Goal: Check status

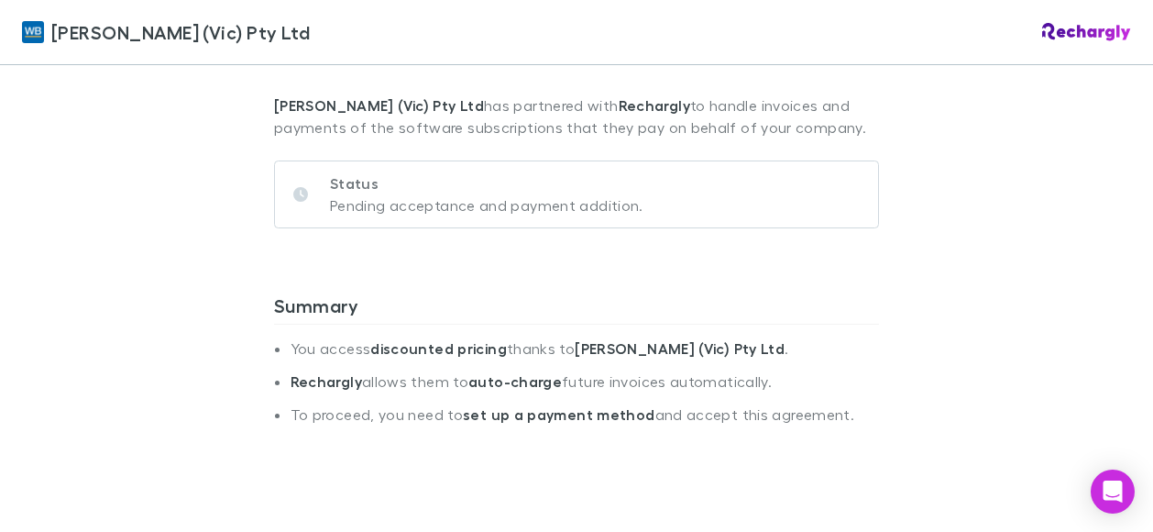
scroll to position [92, 0]
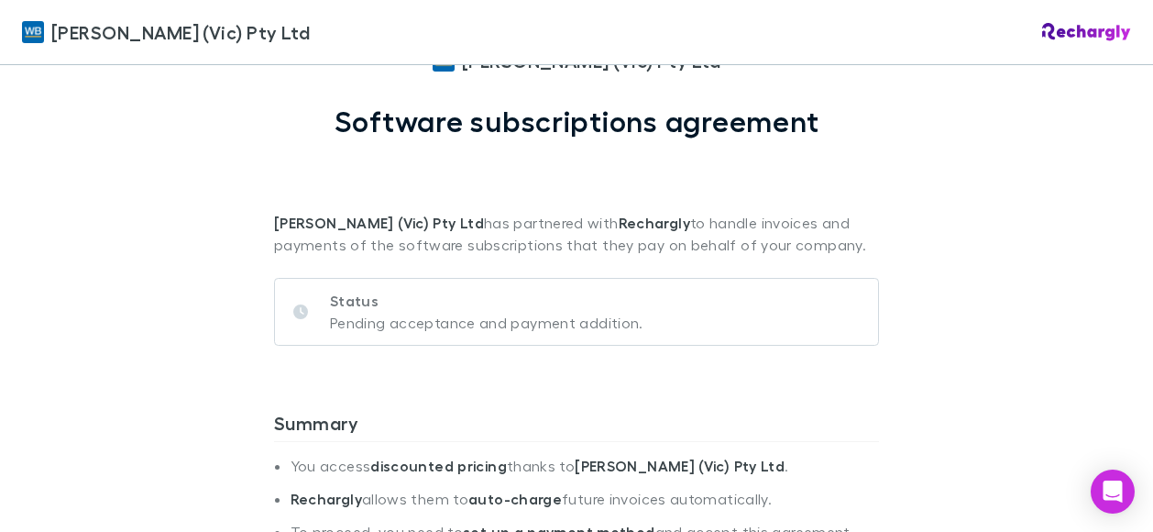
click at [524, 272] on div "Status Pending acceptance and payment addition." at bounding box center [576, 319] width 605 height 126
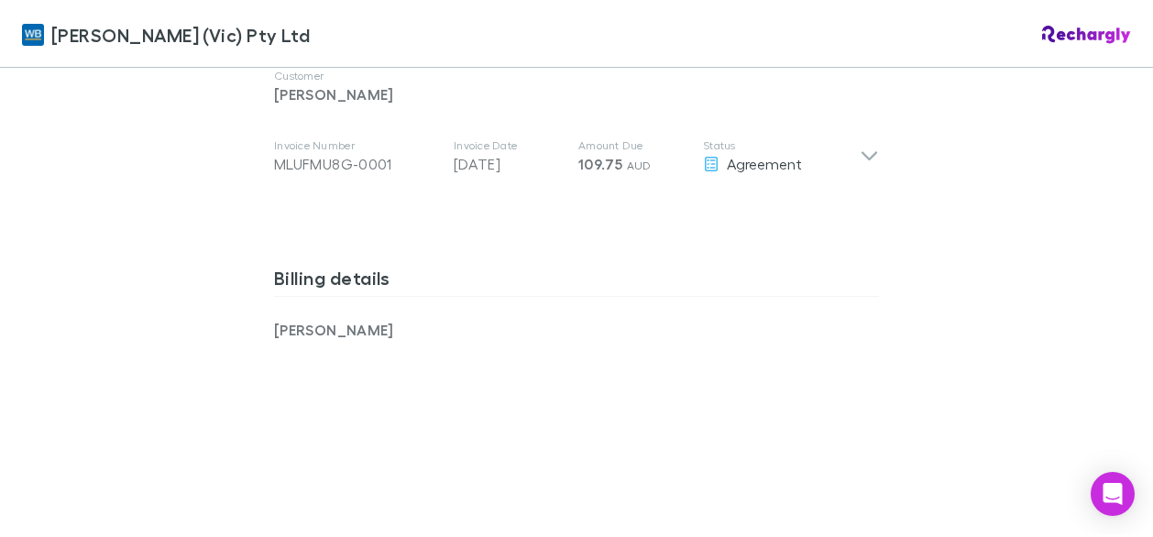
scroll to position [1100, 0]
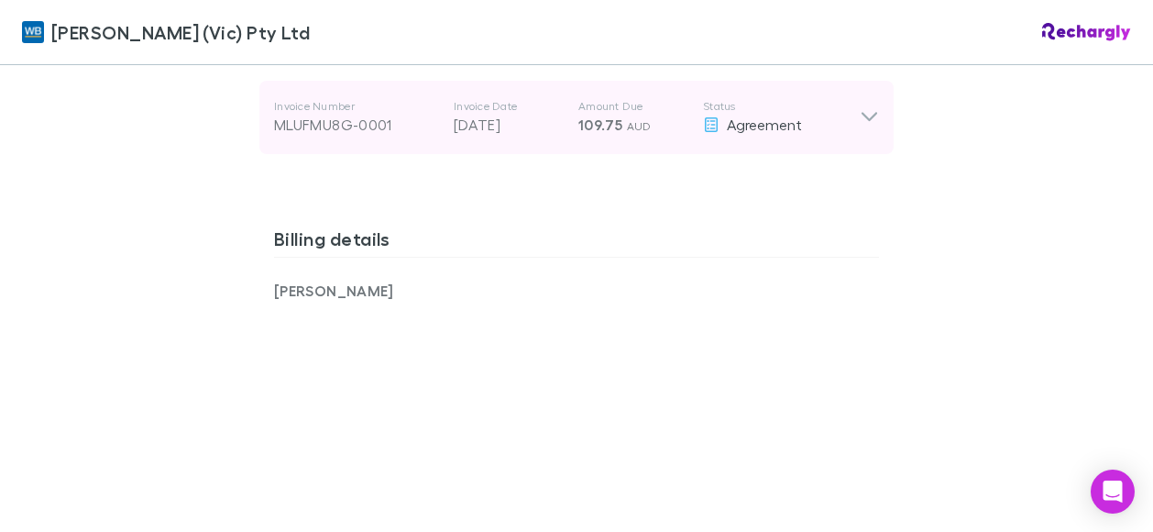
click at [812, 116] on div "Invoice Number MLUFMU8G-0001 Invoice Date [DATE] Amount Due 109.75 AUD Status A…" at bounding box center [567, 117] width 586 height 66
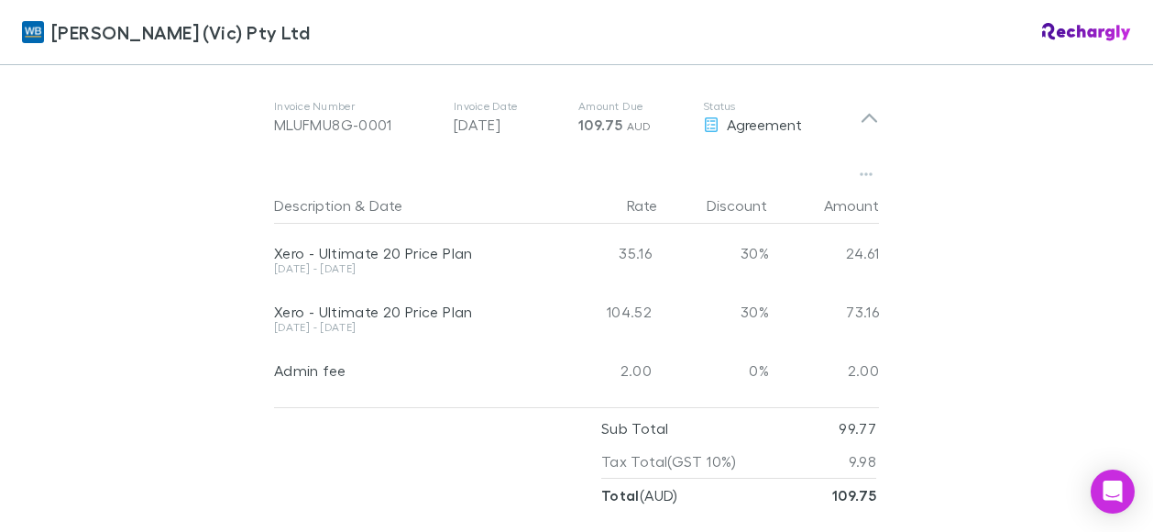
drag, startPoint x: 420, startPoint y: 306, endPoint x: 252, endPoint y: 219, distance: 189.0
click at [259, 219] on div "Description & Date Rate Discount Amount Xero - Ultimate 20 Price Plan [DATE] - …" at bounding box center [576, 332] width 634 height 357
drag, startPoint x: 252, startPoint y: 219, endPoint x: 215, endPoint y: 252, distance: 49.3
click at [215, 252] on div "[PERSON_NAME] (Vic) Pty Ltd [PERSON_NAME] (Vic) Pty Ltd Software subscriptions …" at bounding box center [576, 266] width 1153 height 532
drag, startPoint x: 482, startPoint y: 287, endPoint x: 269, endPoint y: 283, distance: 212.7
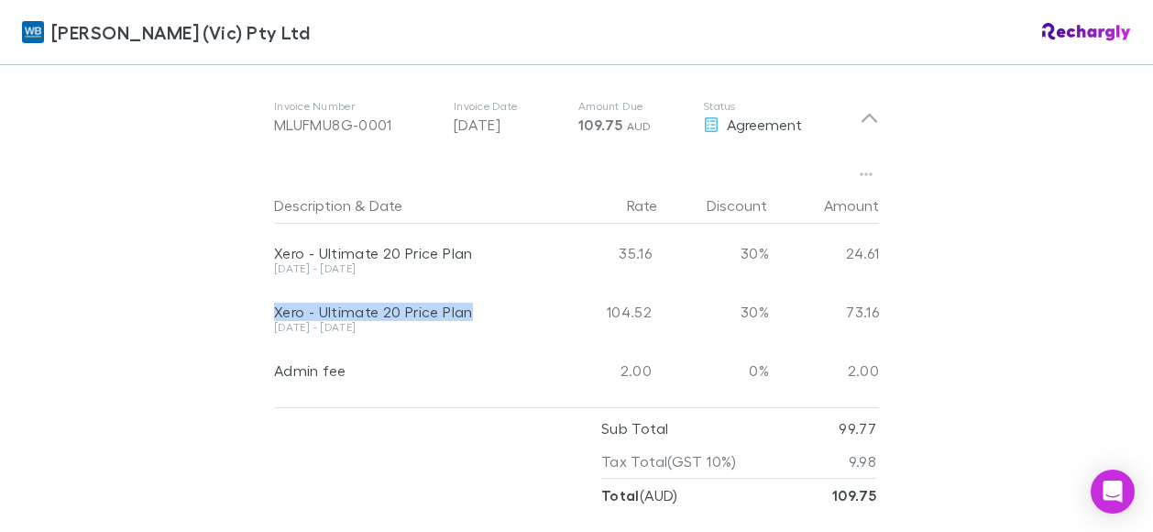
click at [274, 302] on div "Xero - Ultimate 20 Price Plan" at bounding box center [408, 311] width 268 height 18
copy div "Xero - Ultimate 20 Price Plan"
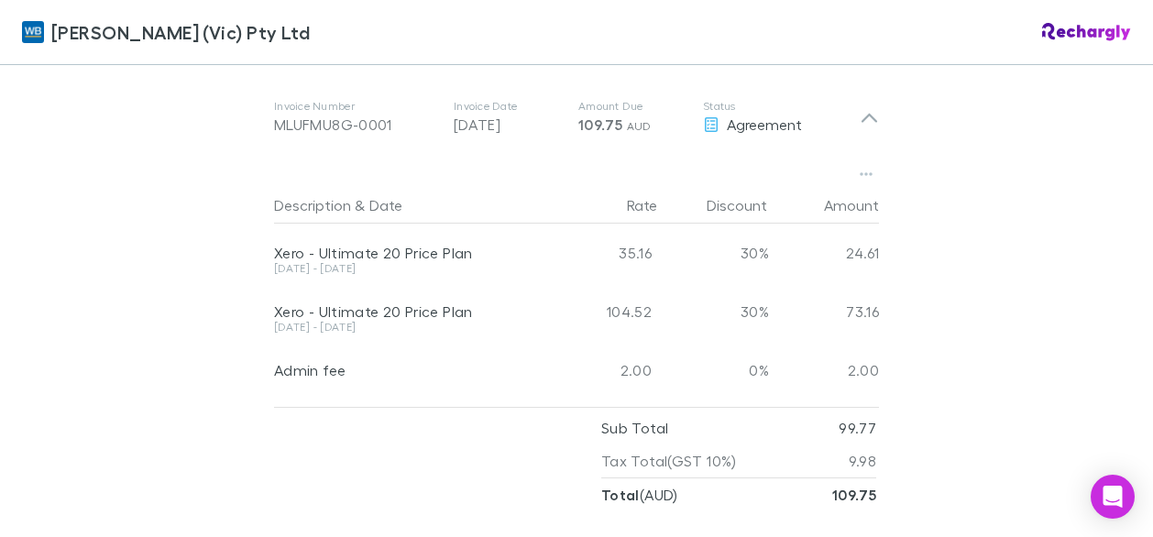
click at [0, 272] on div "[PERSON_NAME] (Vic) Pty Ltd [PERSON_NAME] (Vic) Pty Ltd Software subscriptions …" at bounding box center [576, 268] width 1153 height 537
